Goal: Find specific page/section: Find specific page/section

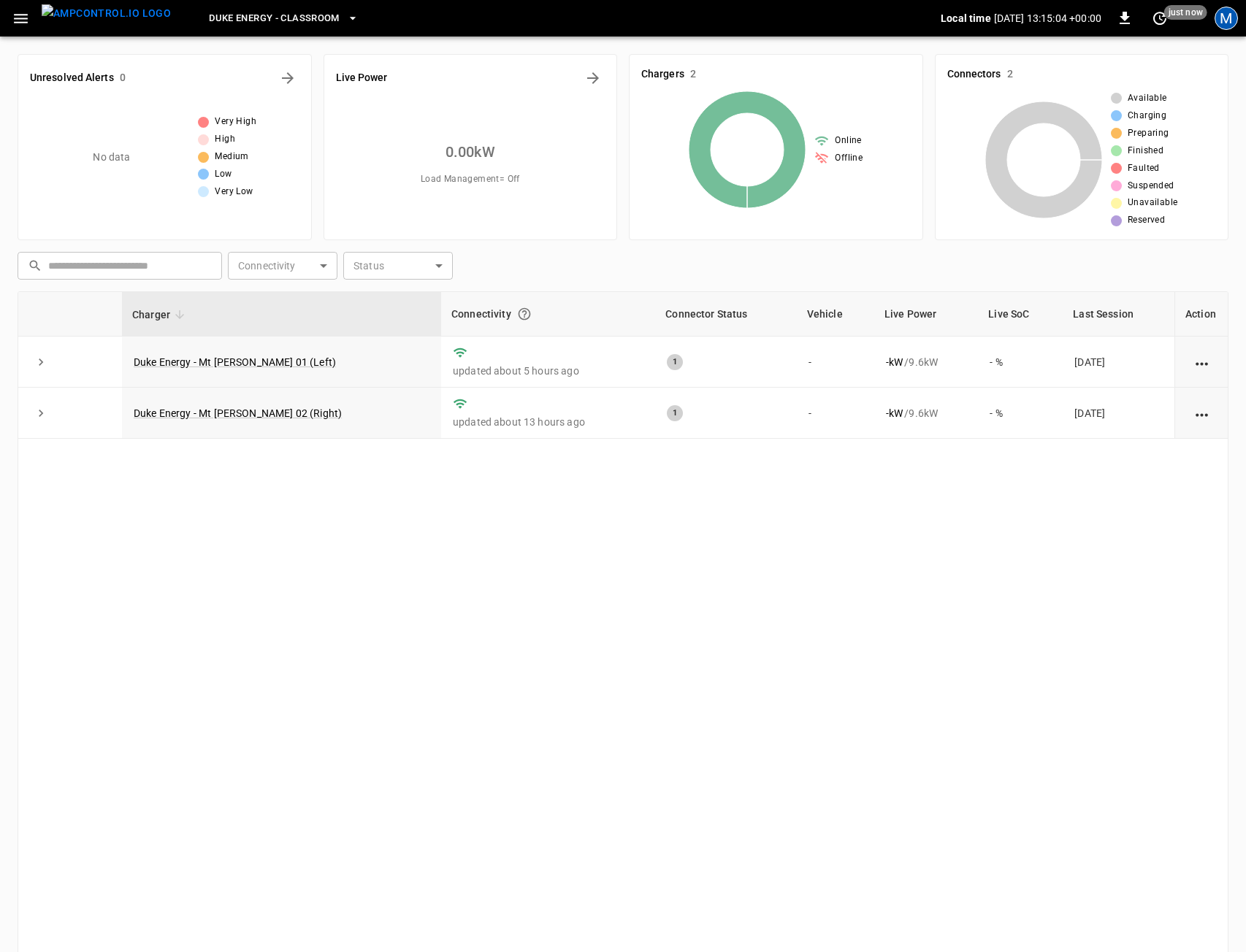
click at [1222, 16] on div "M" at bounding box center [1226, 18] width 23 height 23
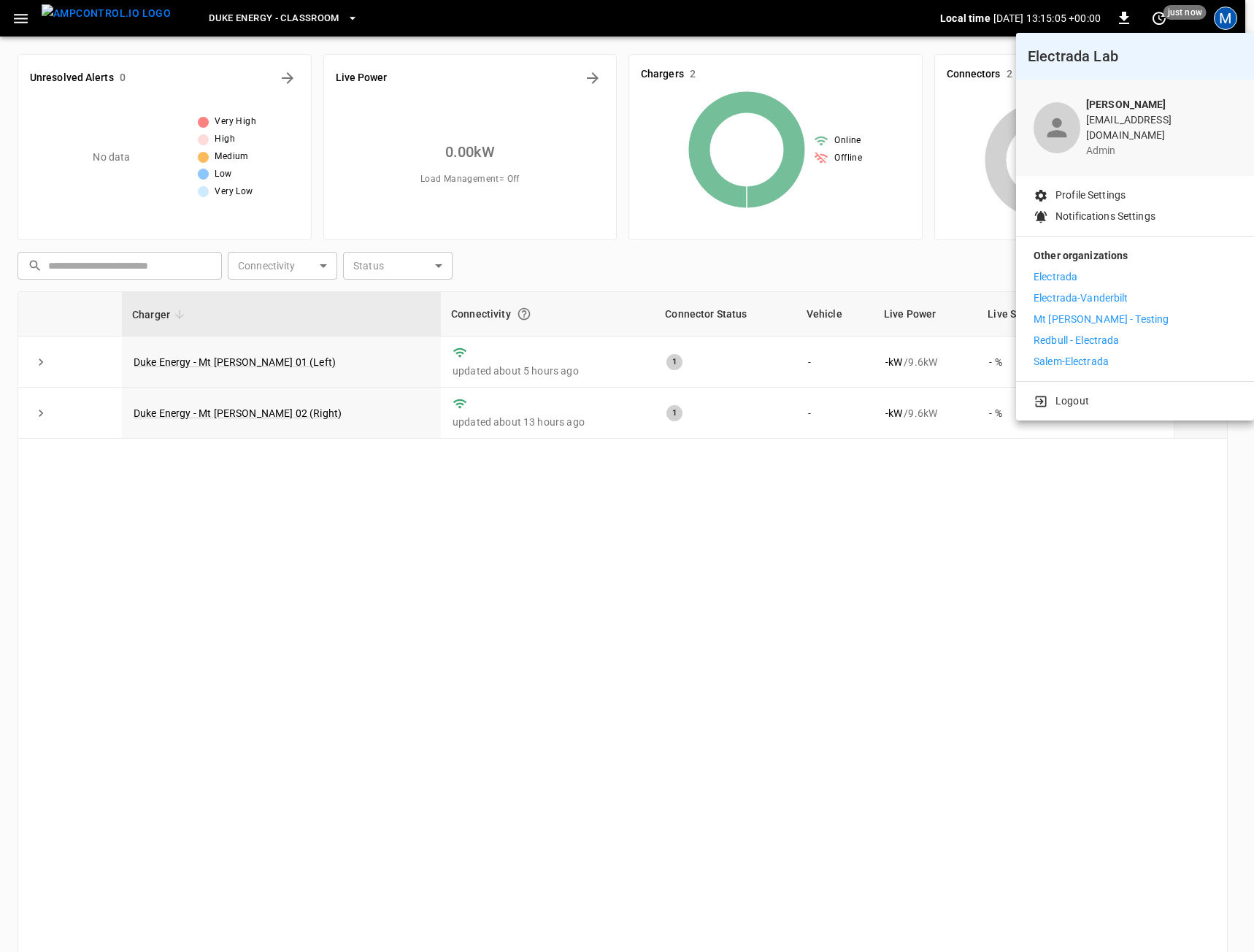
drag, startPoint x: 298, startPoint y: 33, endPoint x: 296, endPoint y: 25, distance: 8.2
click at [298, 32] on div at bounding box center [627, 476] width 1254 height 952
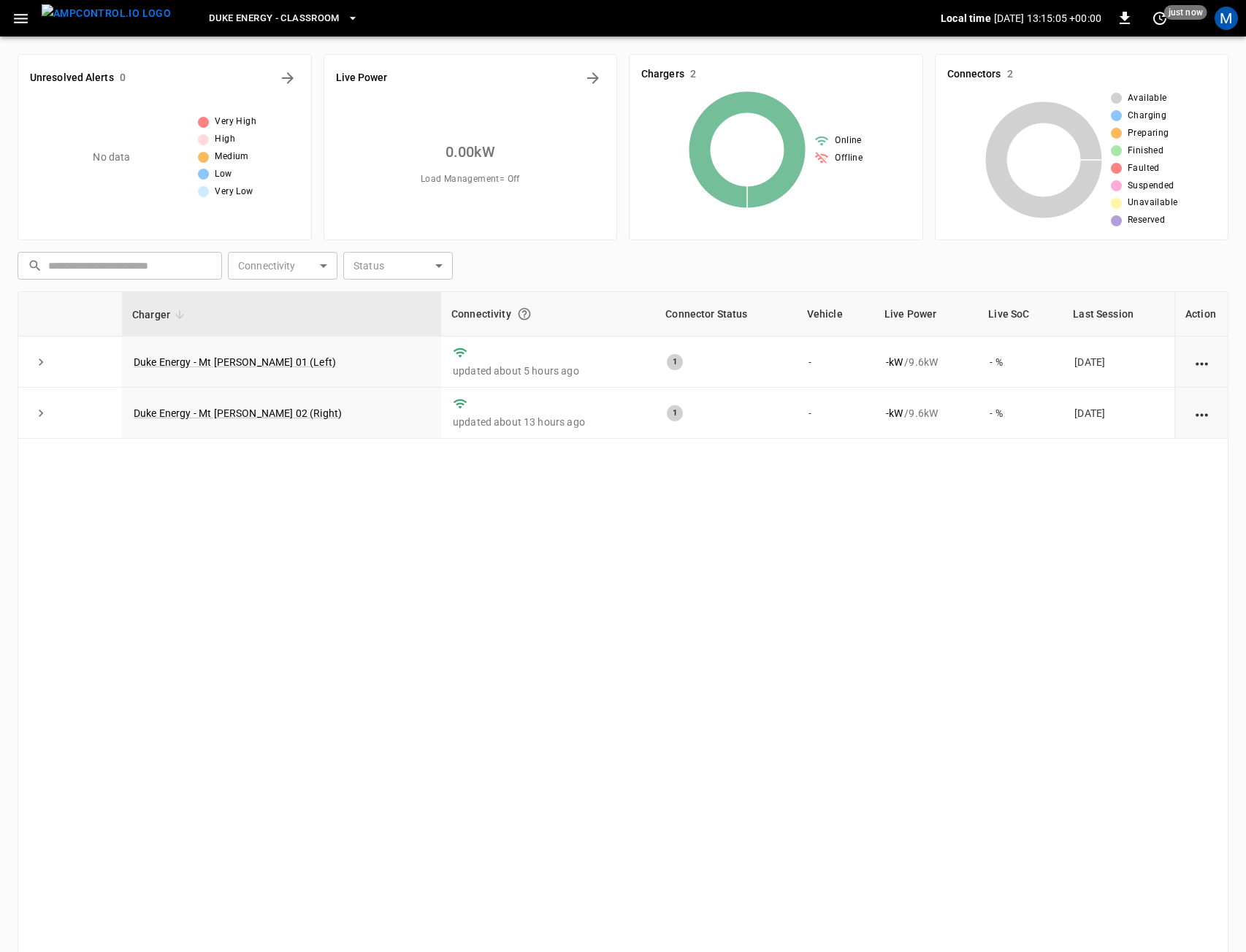
click at [294, 21] on div "Electrada Lab [PERSON_NAME] [EMAIL_ADDRESS][DOMAIN_NAME] admin Profile Settings…" at bounding box center [623, 478] width 1246 height 949
click at [291, 21] on span "Duke Energy - Classroom" at bounding box center [275, 18] width 131 height 17
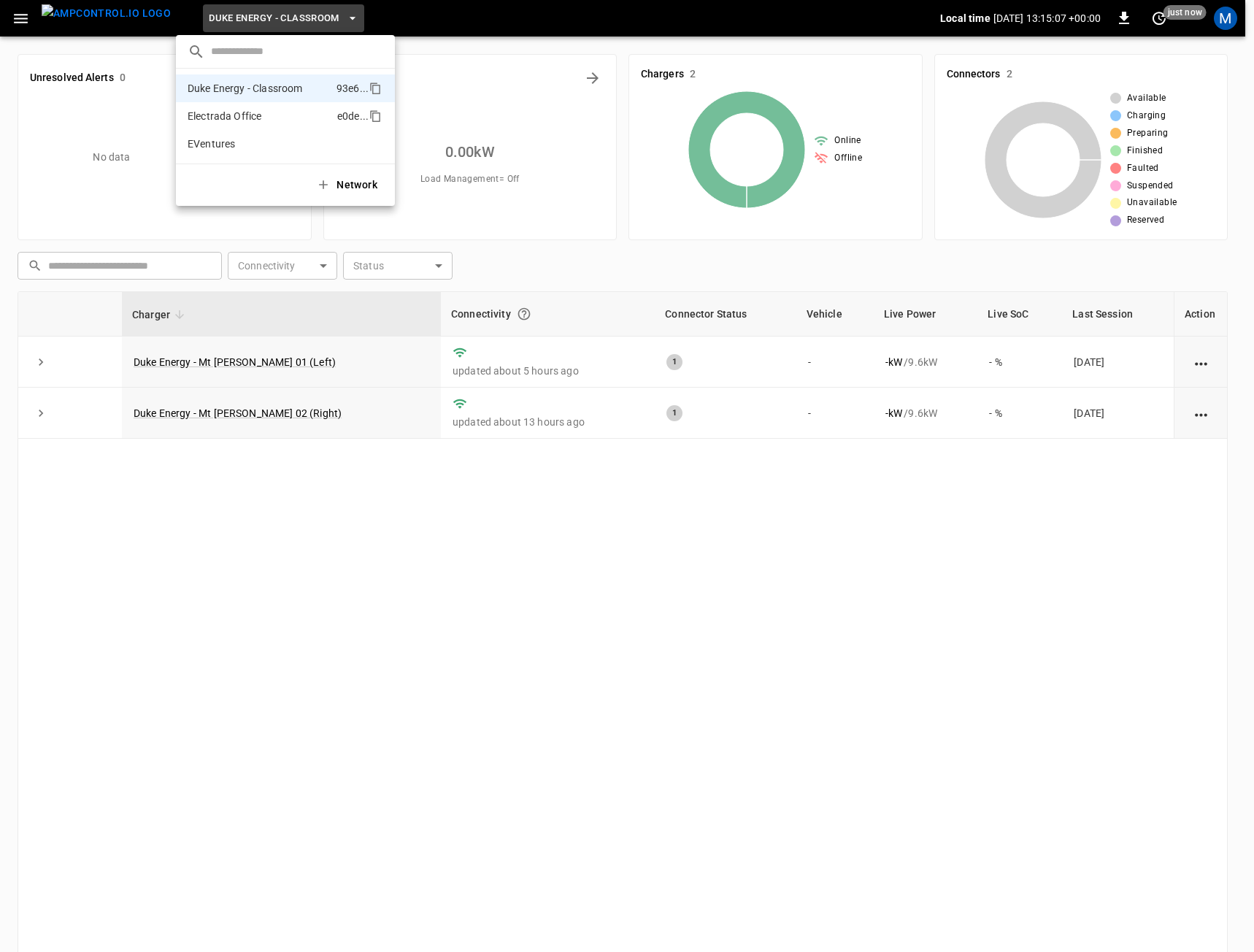
click at [247, 120] on p "Electrada Office" at bounding box center [260, 117] width 144 height 15
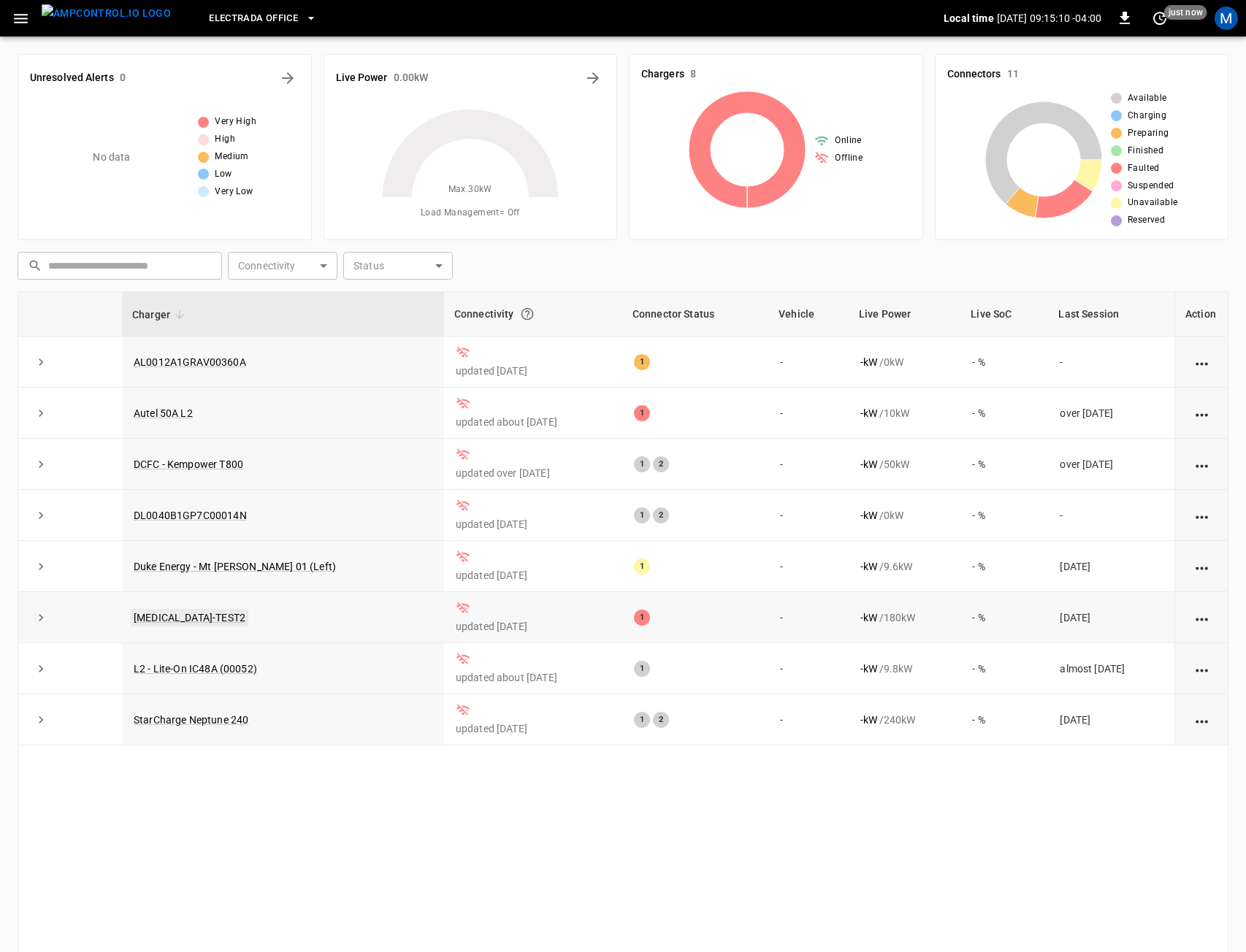
click at [194, 624] on link "[MEDICAL_DATA]-TEST2" at bounding box center [189, 616] width 117 height 17
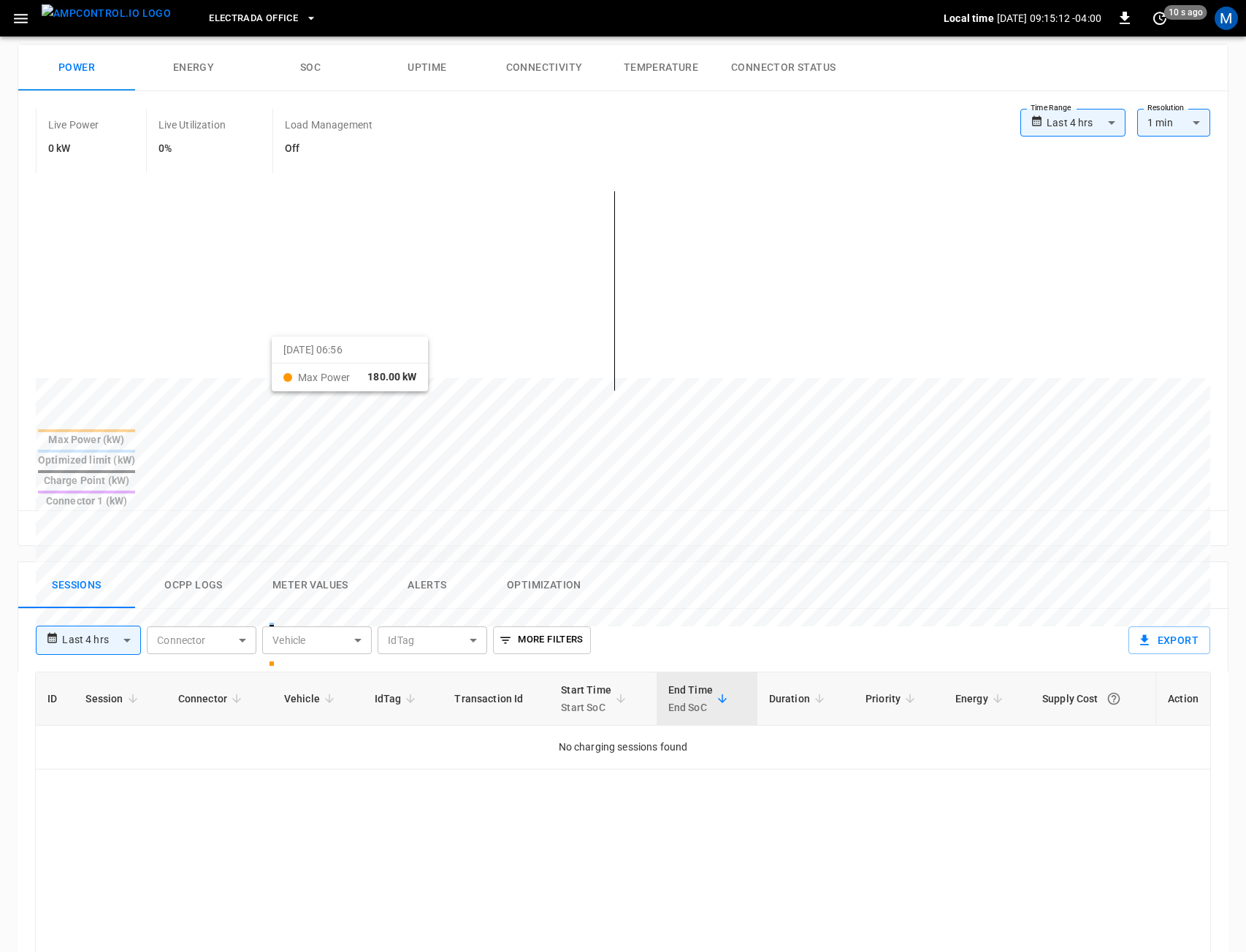
scroll to position [292, 0]
